Goal: Navigation & Orientation: Find specific page/section

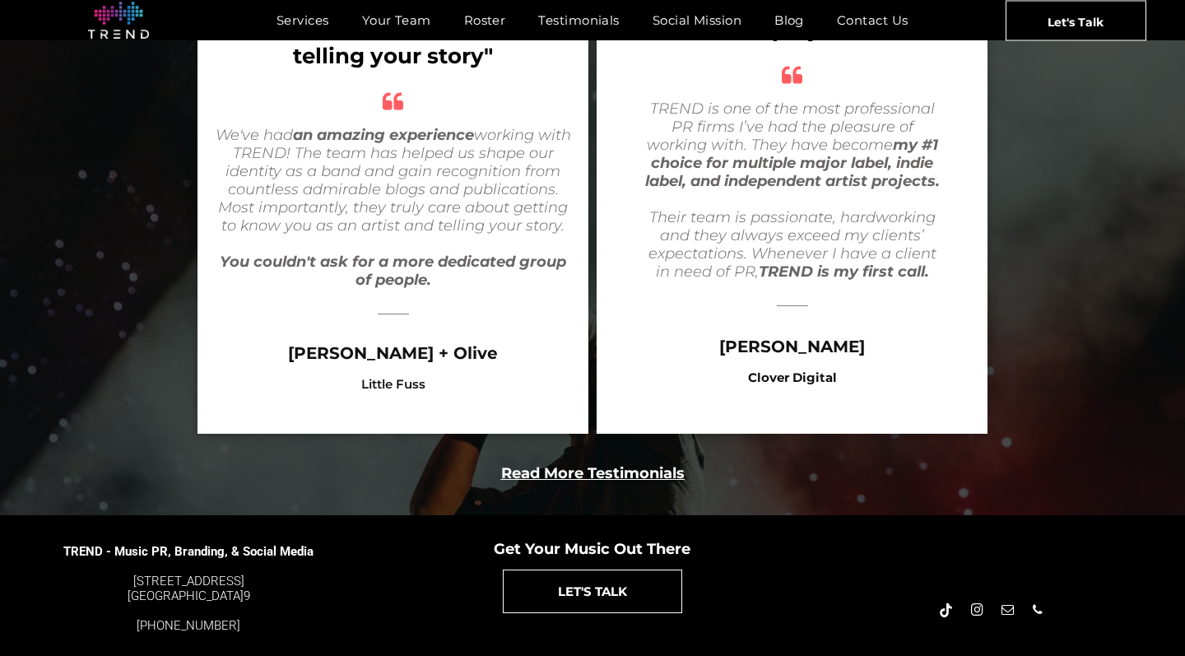
scroll to position [3238, 0]
click at [455, 24] on link "Roster" at bounding box center [485, 20] width 75 height 24
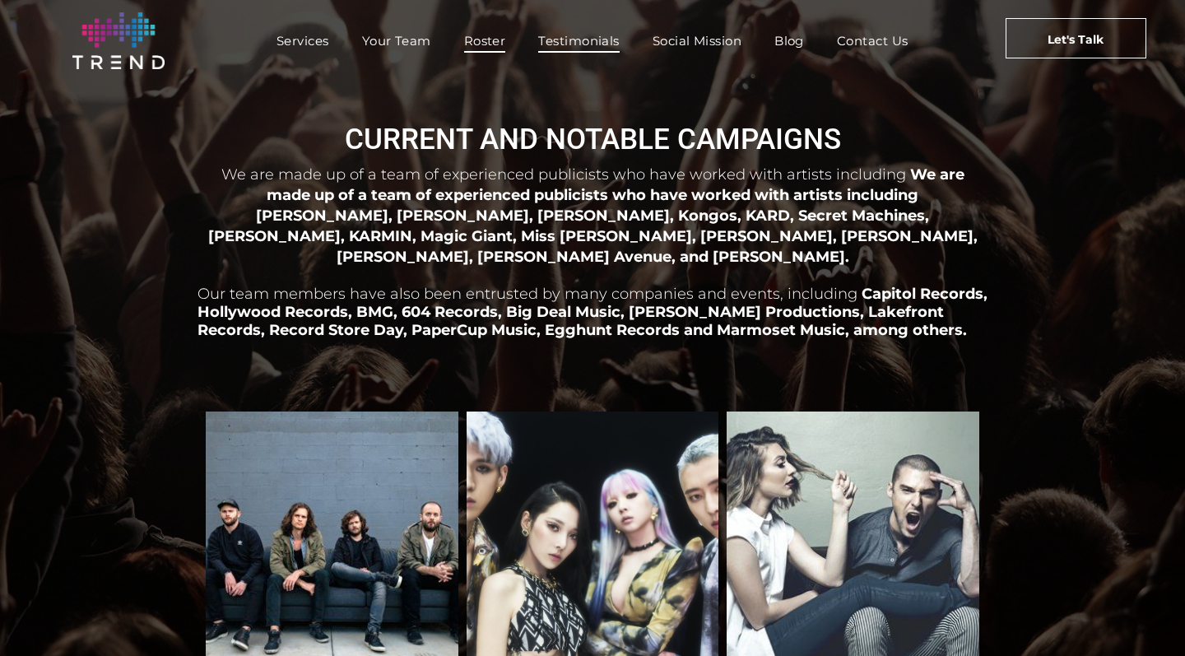
click at [589, 48] on span "Testimonials" at bounding box center [578, 41] width 81 height 24
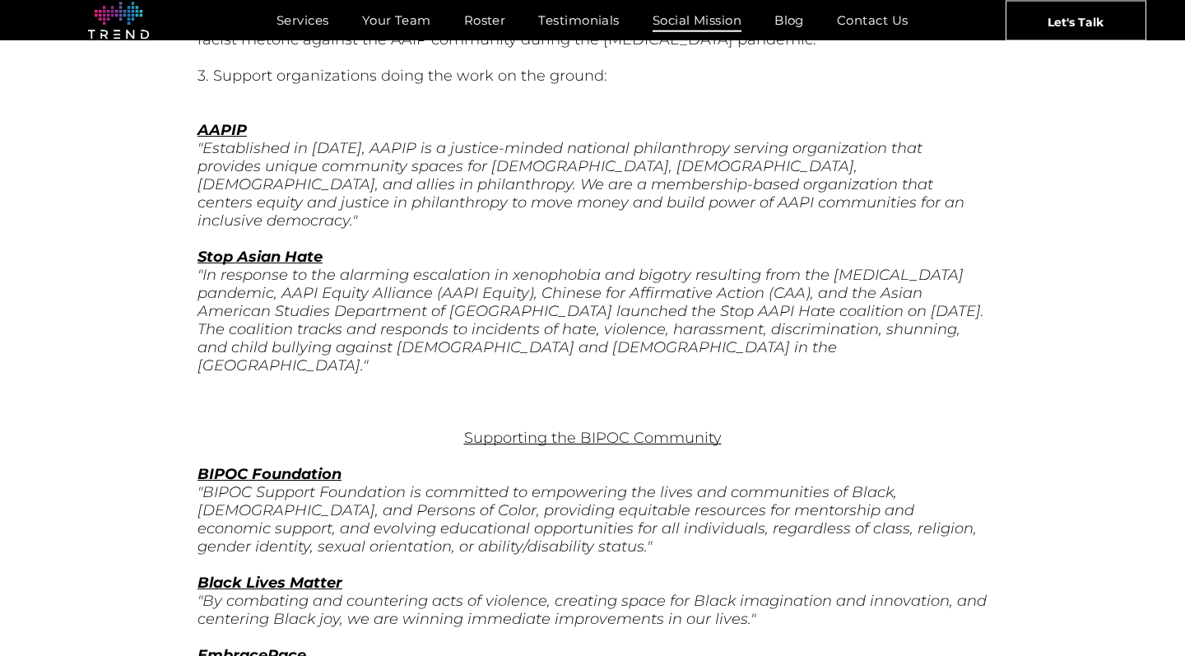
scroll to position [2694, 0]
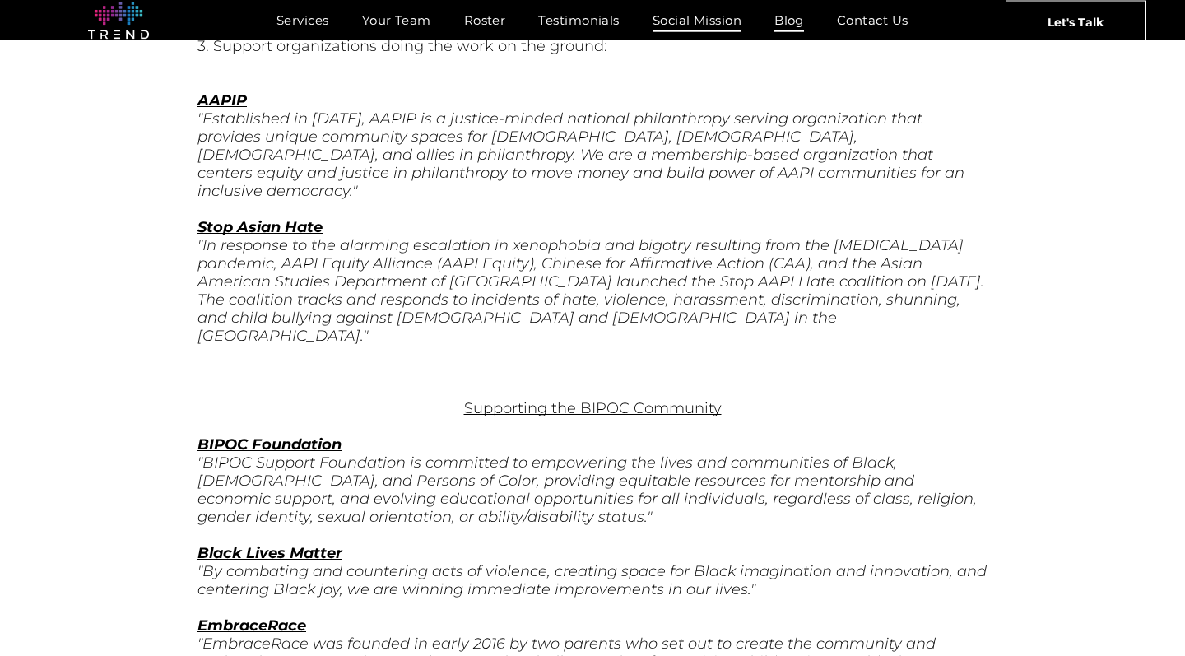
click at [784, 23] on span "Blog" at bounding box center [789, 20] width 30 height 24
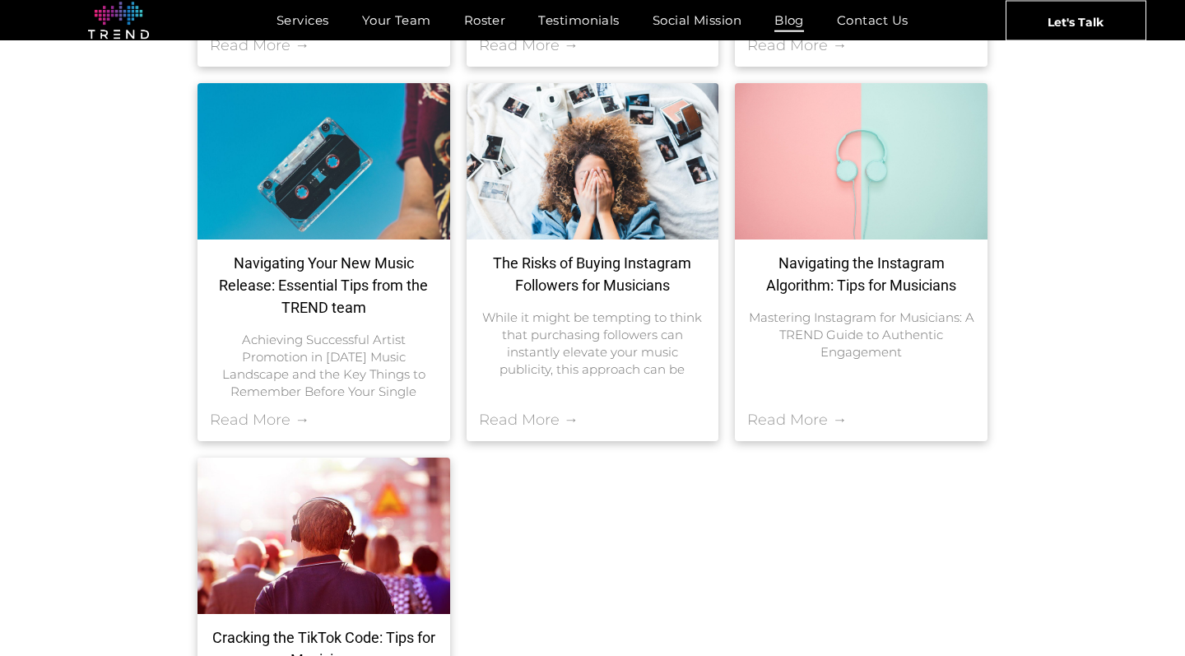
scroll to position [732, 0]
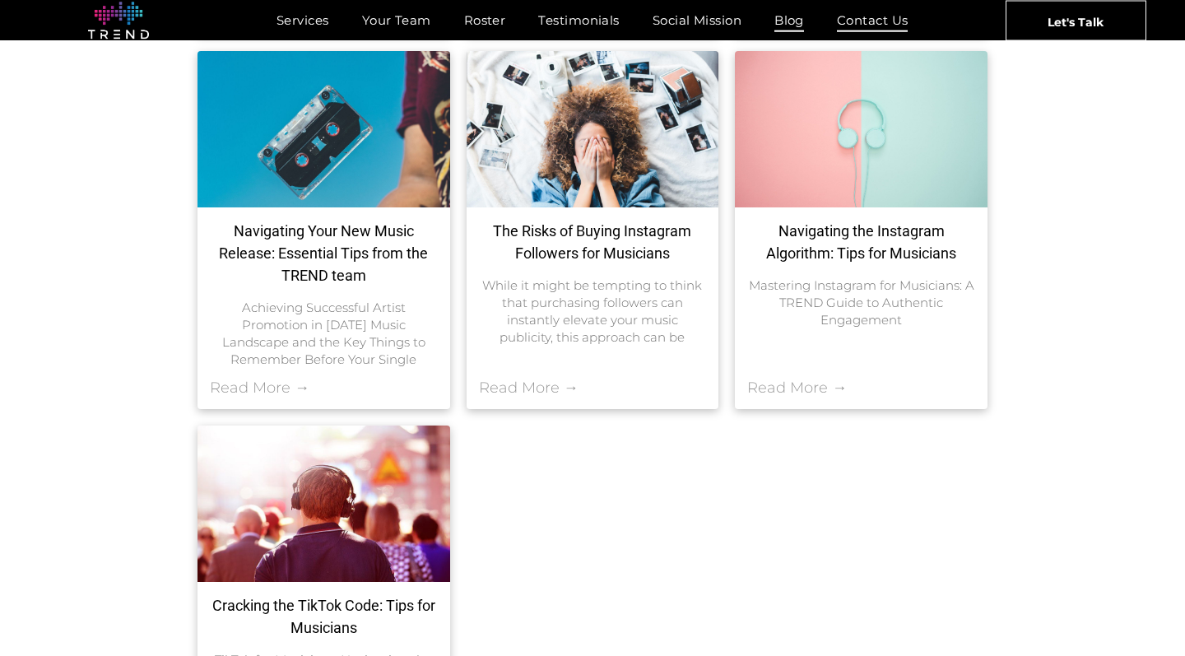
click at [903, 16] on span "Contact Us" at bounding box center [873, 20] width 72 height 24
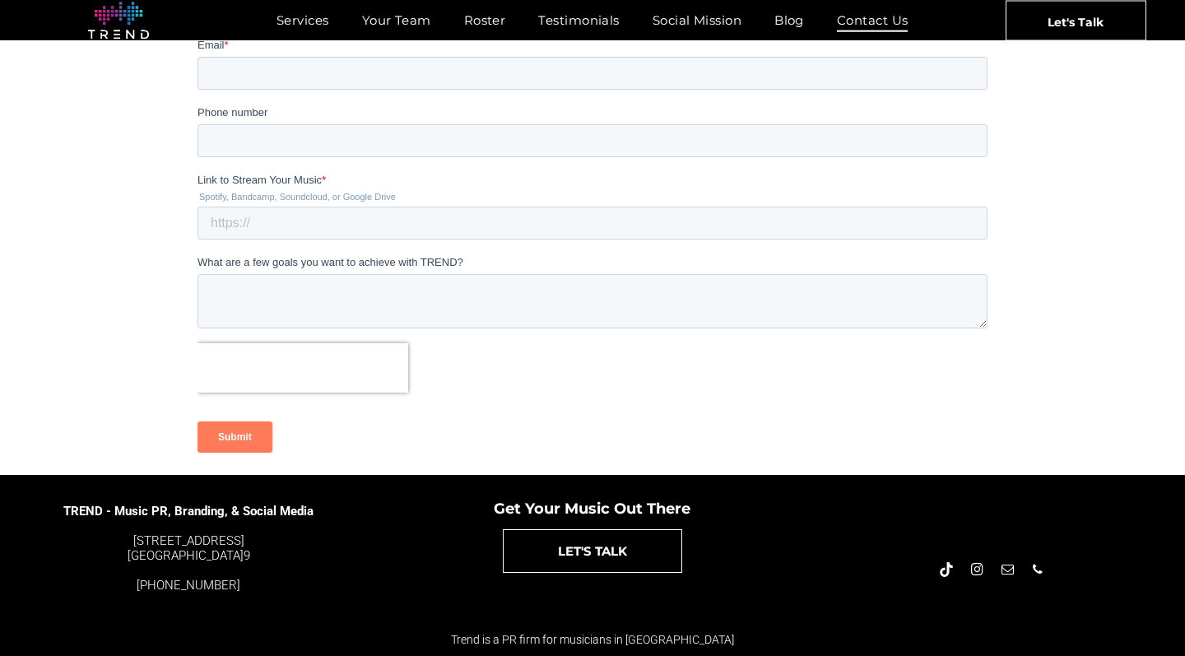
scroll to position [399, 0]
